Goal: Task Accomplishment & Management: Manage account settings

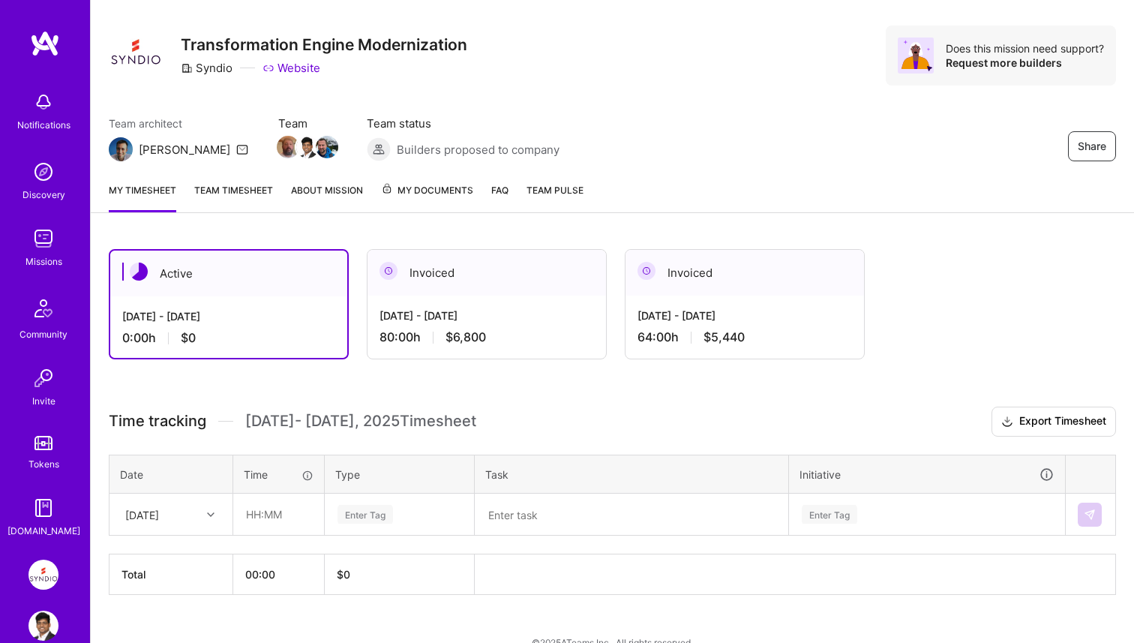
scroll to position [52, 0]
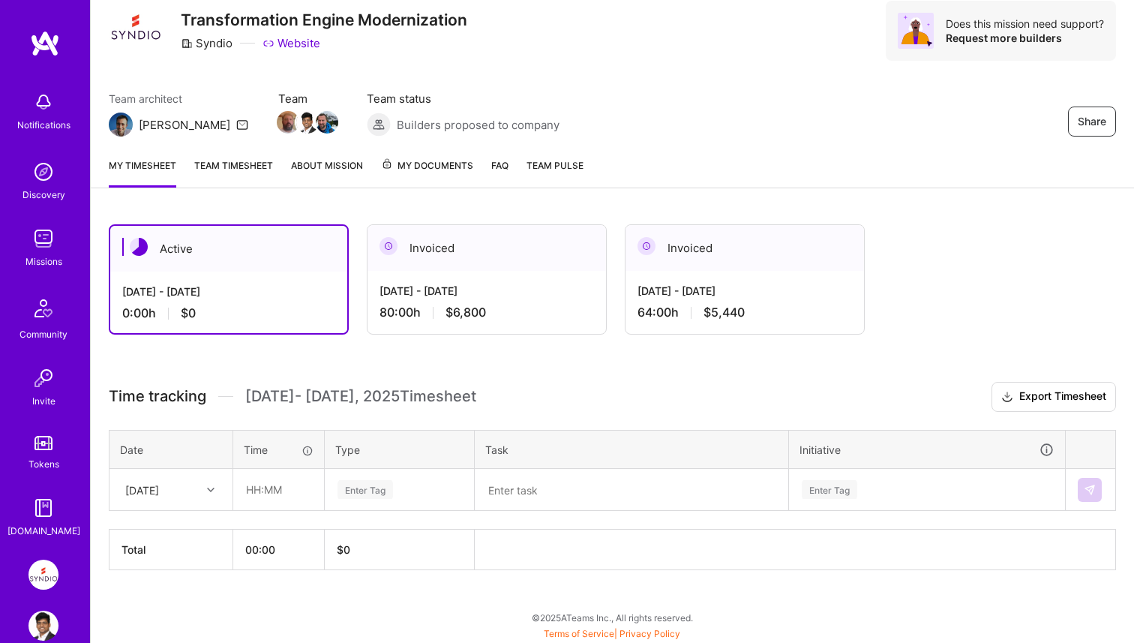
click at [667, 262] on div "Invoiced" at bounding box center [744, 248] width 238 height 46
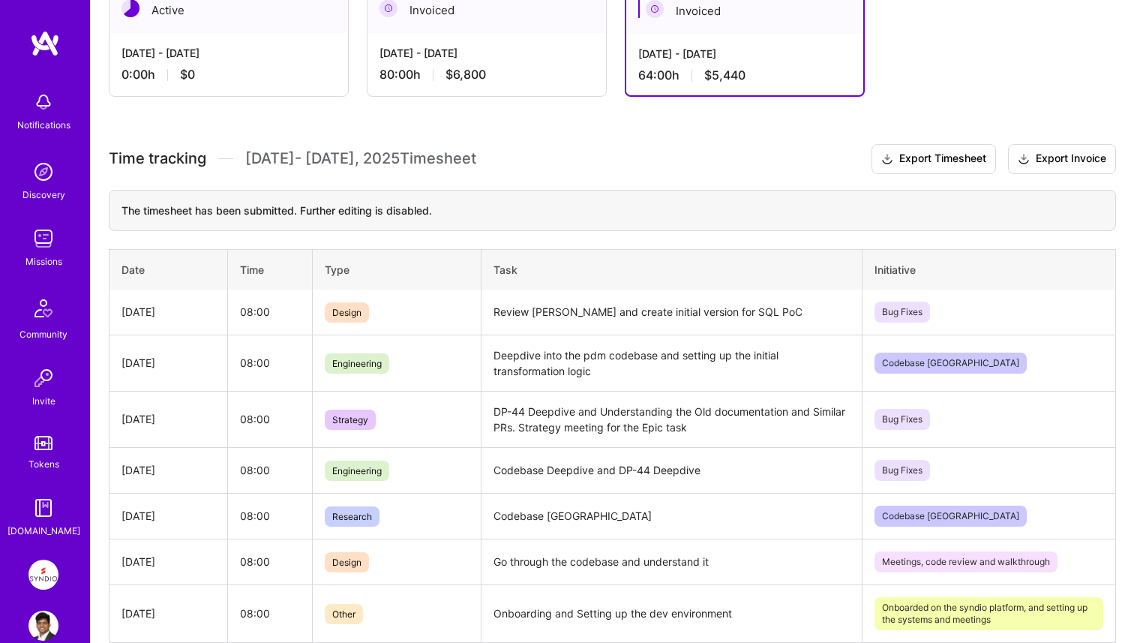
scroll to position [0, 0]
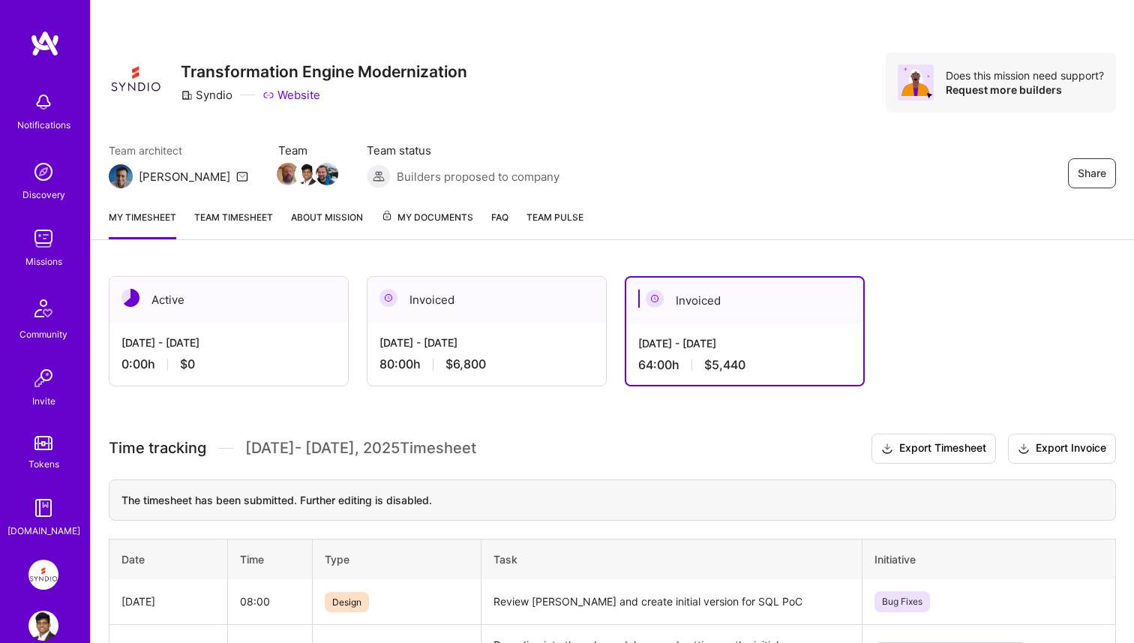
click at [316, 211] on link "About Mission" at bounding box center [327, 224] width 72 height 30
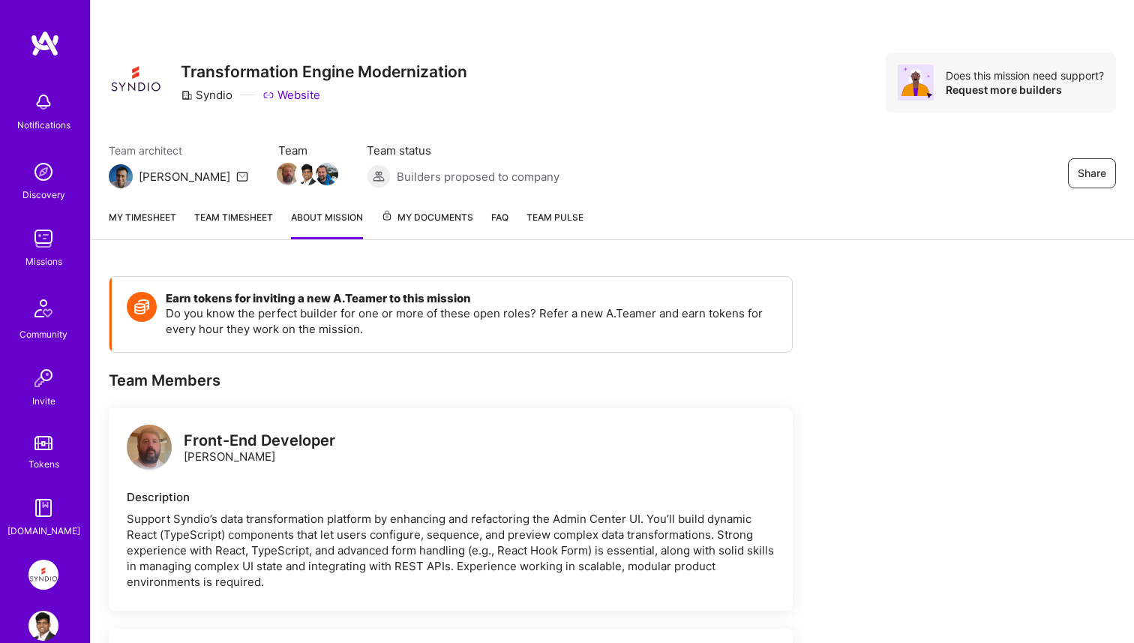
click at [429, 216] on span "My Documents" at bounding box center [427, 217] width 92 height 16
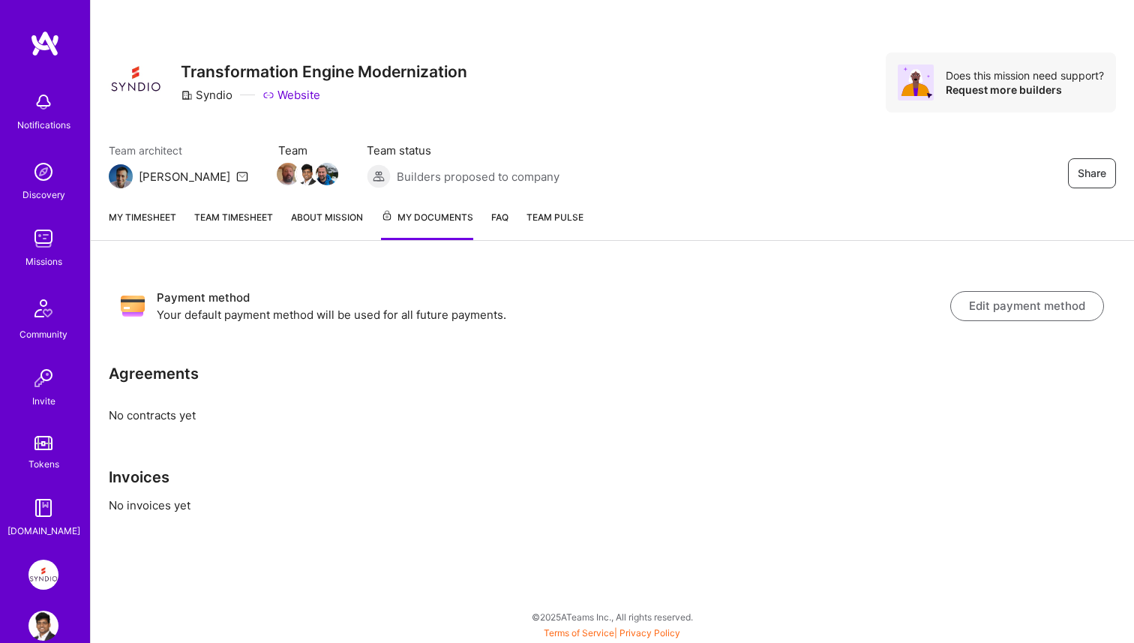
click at [328, 214] on link "About Mission" at bounding box center [327, 224] width 72 height 31
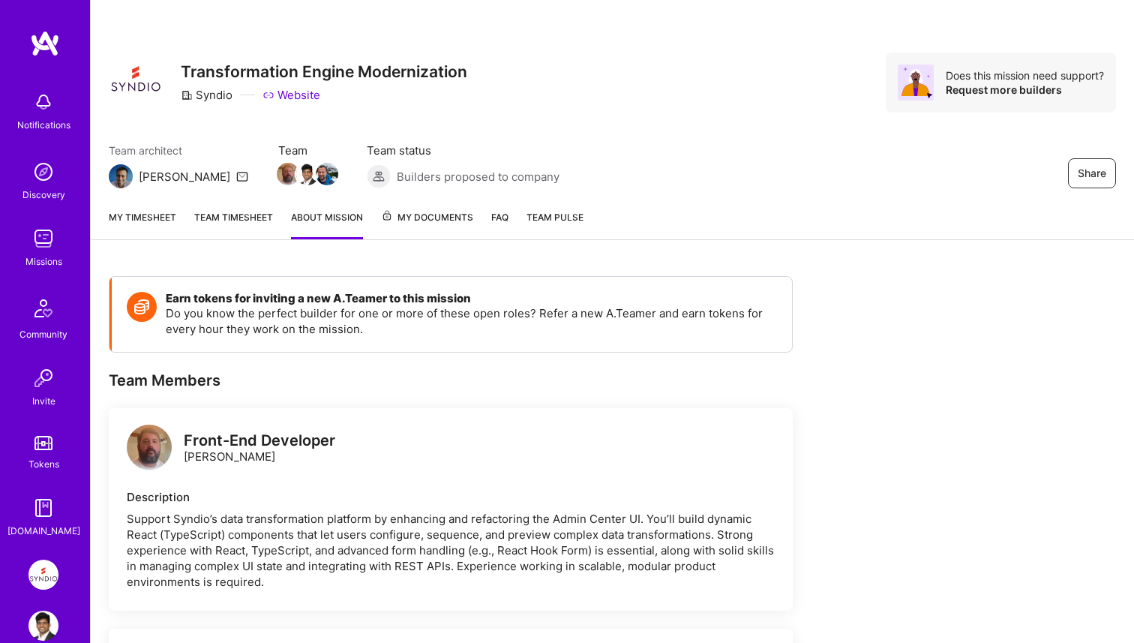
click at [440, 224] on span "My Documents" at bounding box center [427, 217] width 92 height 16
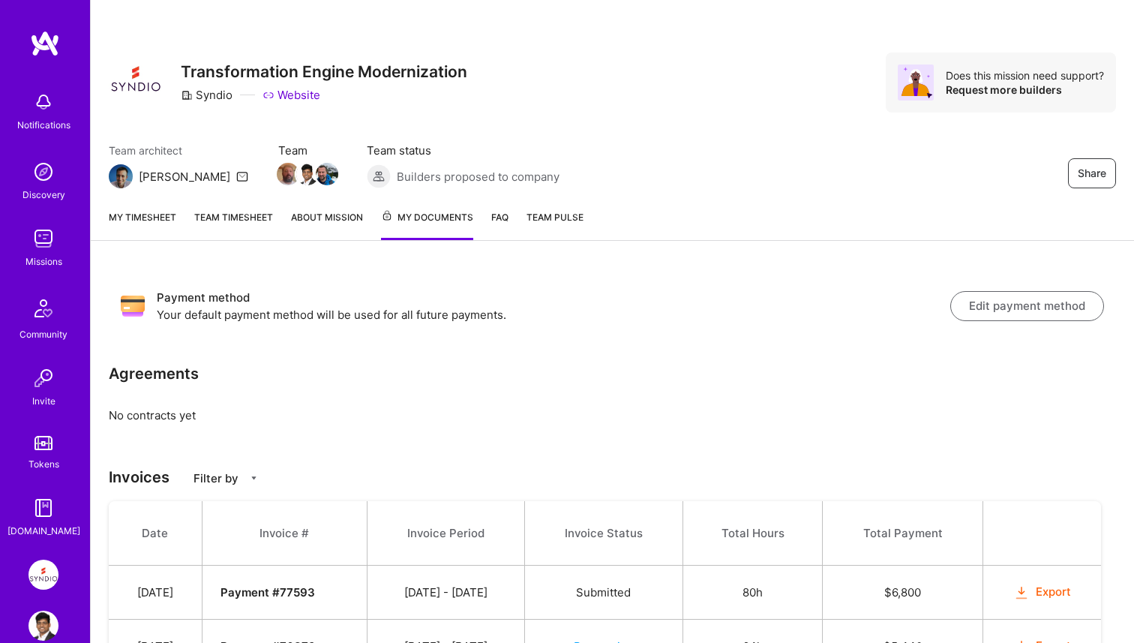
scroll to position [82, 0]
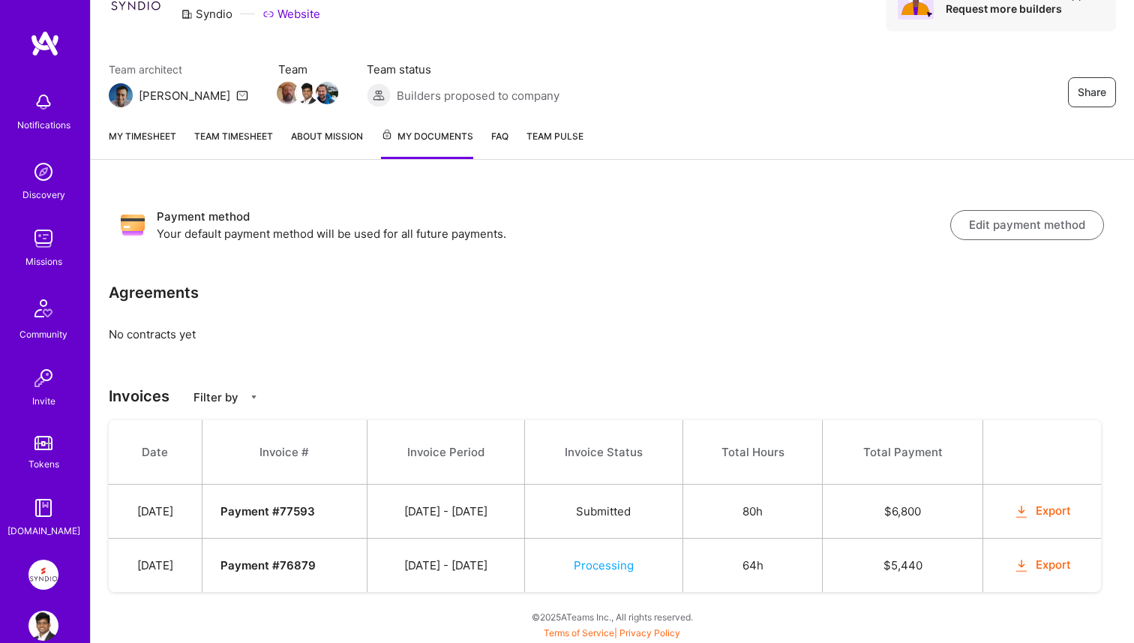
click at [313, 565] on strong "Payment # 76879" at bounding box center [267, 565] width 95 height 14
click at [1045, 567] on button "Export" at bounding box center [1042, 564] width 58 height 17
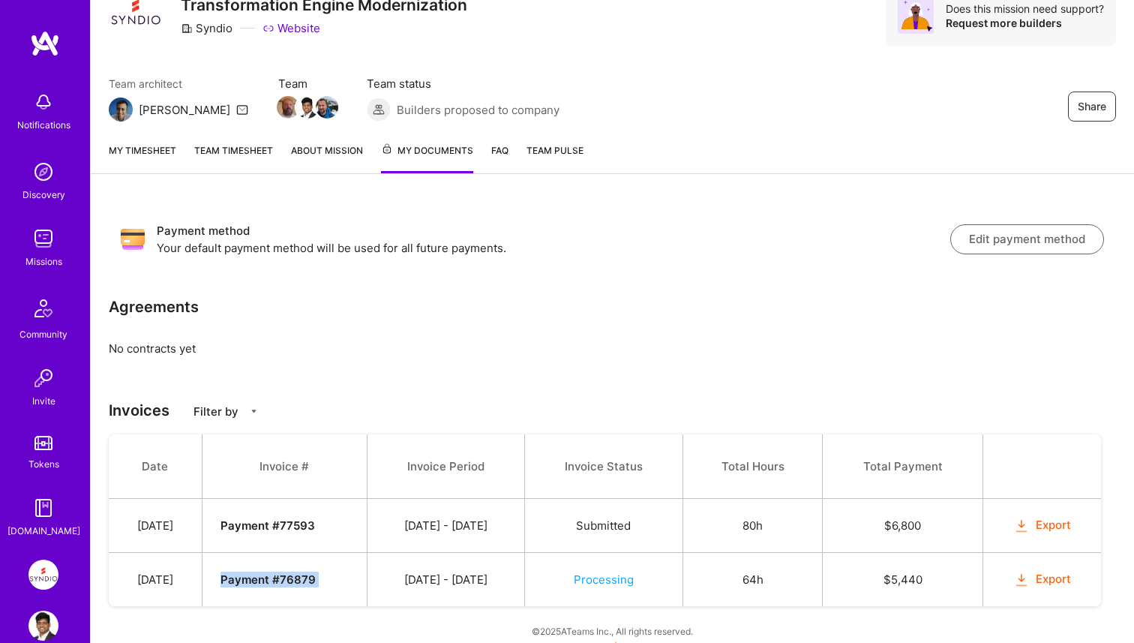
scroll to position [0, 0]
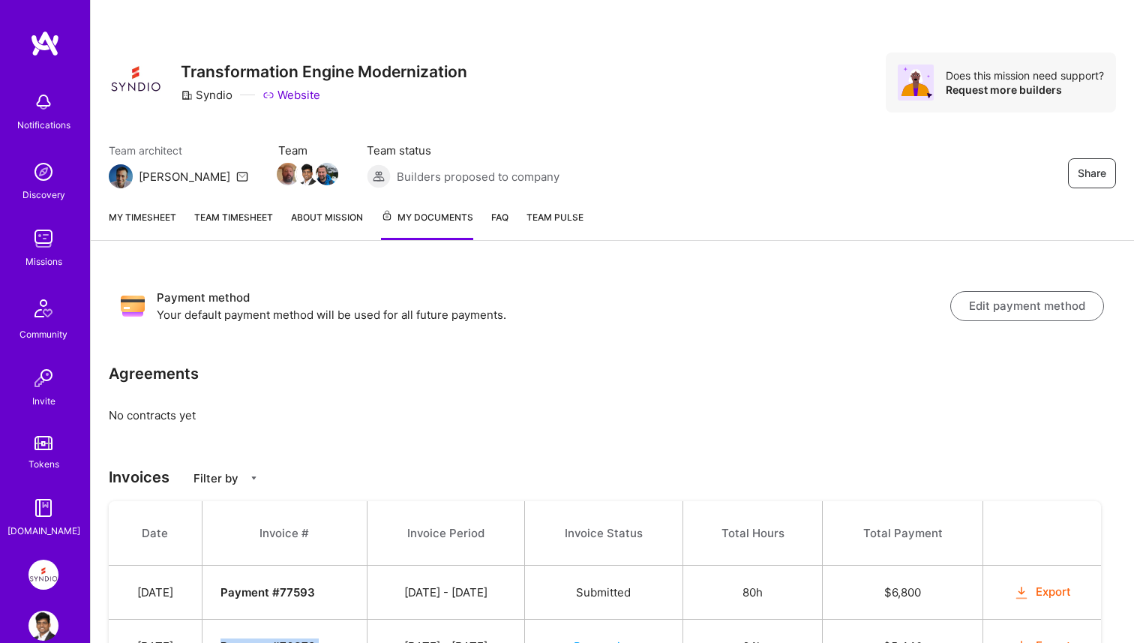
click at [37, 616] on img at bounding box center [43, 625] width 30 height 30
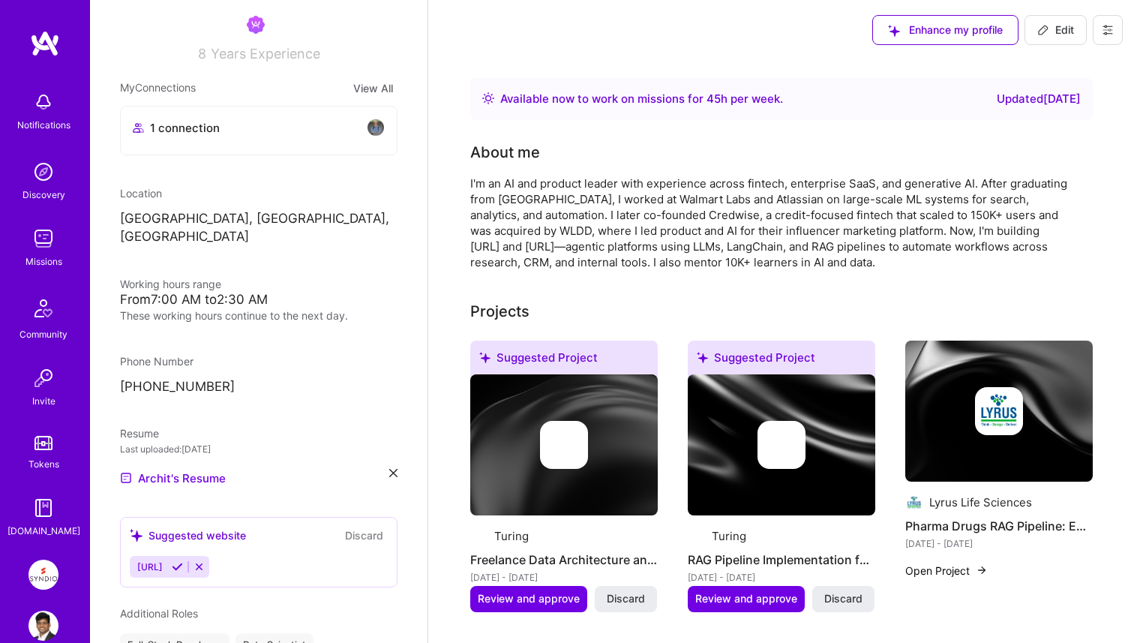
scroll to position [697, 0]
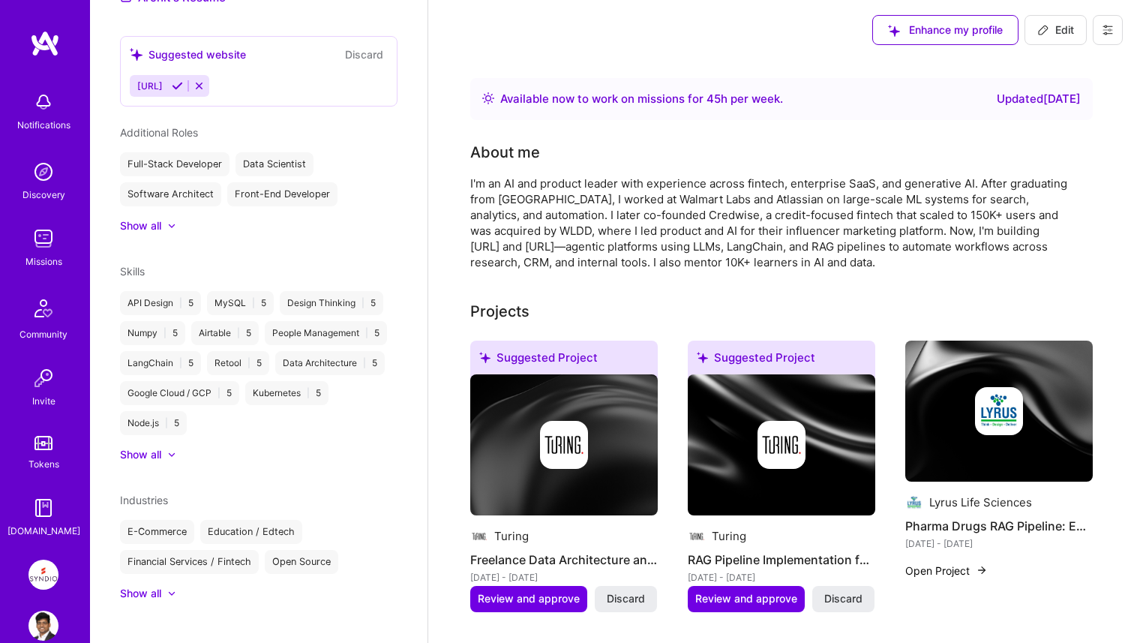
click at [1116, 40] on button at bounding box center [1108, 30] width 30 height 30
click at [1067, 111] on button "Payment method" at bounding box center [1066, 102] width 112 height 38
